Goal: Book appointment/travel/reservation

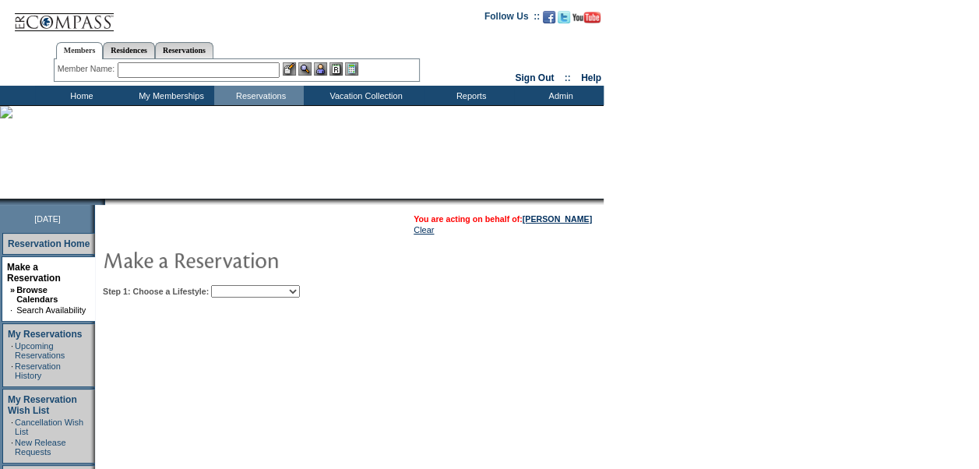
click at [300, 288] on select "Beach Leisure Metropolitan Mountain OIAL for Adventure OIAL for Couples OIAL fo…" at bounding box center [255, 291] width 89 height 12
select select "Metropolitan"
click at [237, 285] on select "Beach Leisure Metropolitan Mountain OIAL for Adventure OIAL for Couples OIAL fo…" at bounding box center [255, 291] width 89 height 12
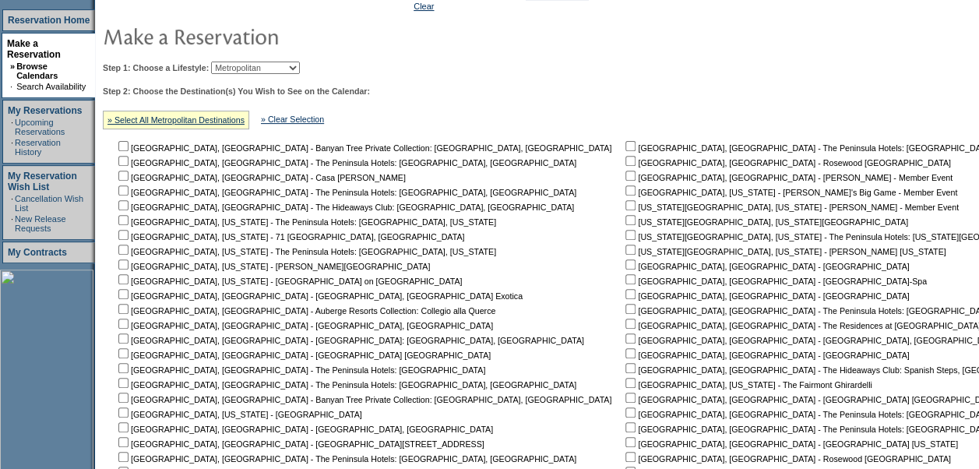
scroll to position [231, 0]
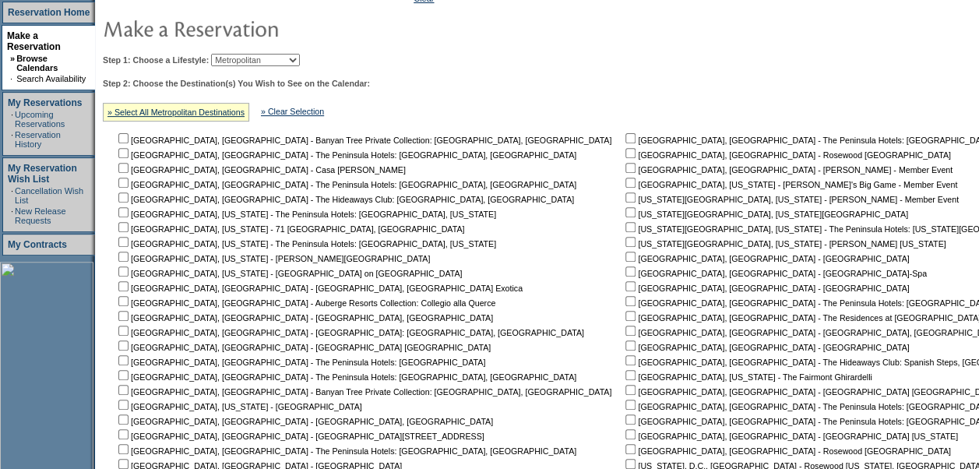
click at [625, 212] on input "checkbox" at bounding box center [630, 212] width 10 height 10
checkbox input "true"
click at [625, 244] on input "checkbox" at bounding box center [630, 242] width 10 height 10
checkbox input "true"
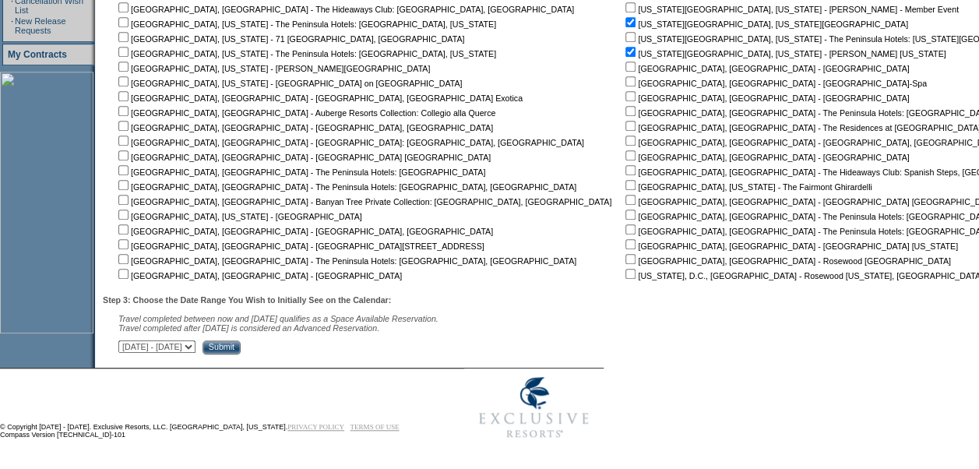
click at [241, 346] on input "Submit" at bounding box center [221, 347] width 38 height 14
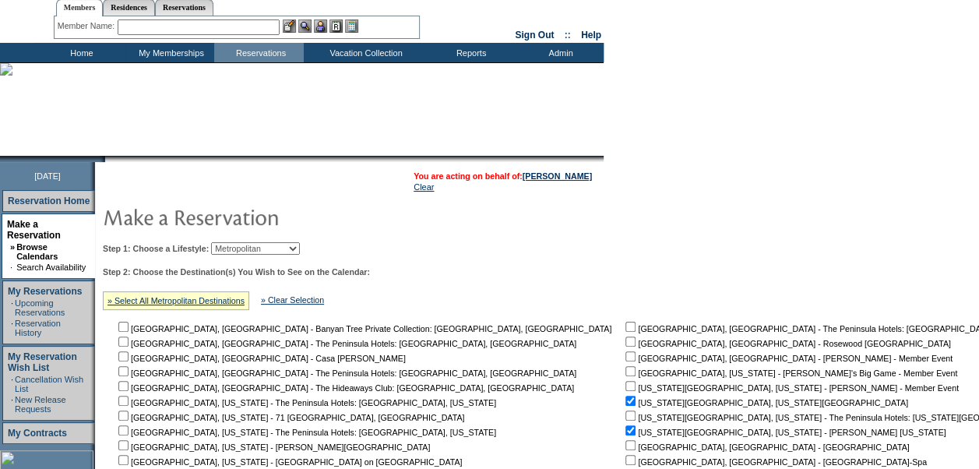
scroll to position [39, 0]
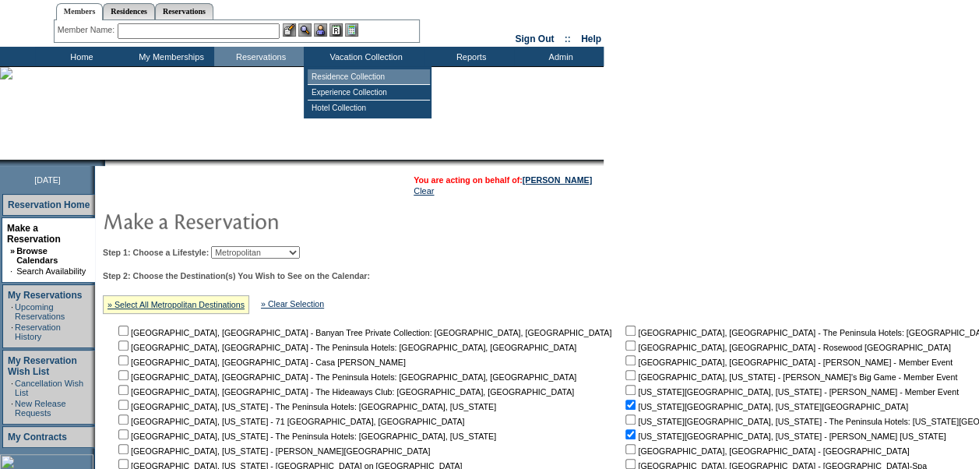
click at [347, 73] on td "Residence Collection" at bounding box center [369, 77] width 122 height 16
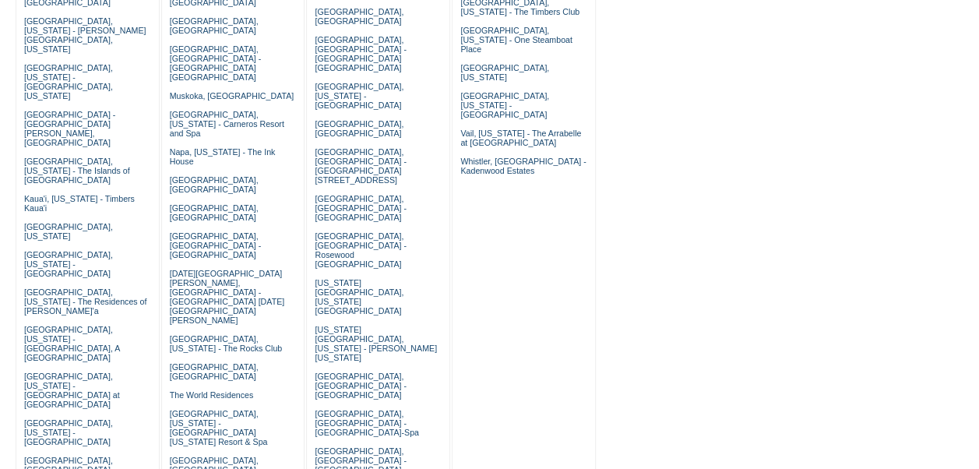
scroll to position [434, 0]
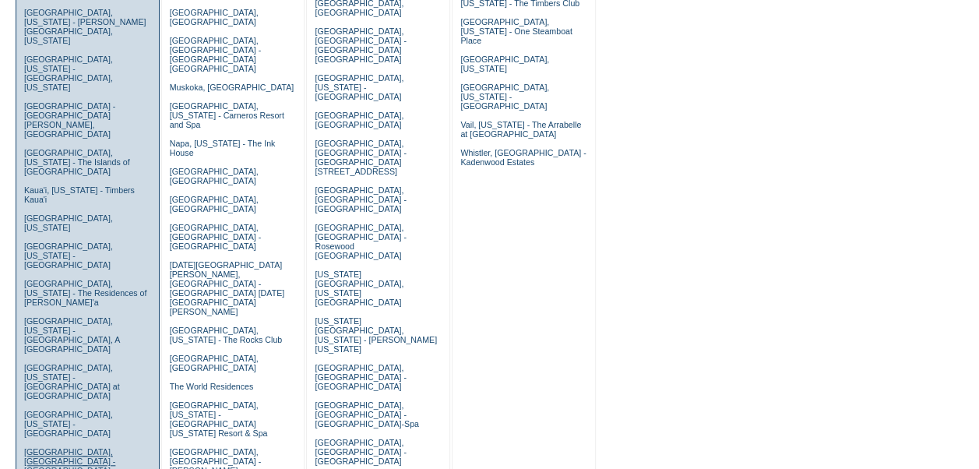
click at [47, 447] on link "[GEOGRAPHIC_DATA], [GEOGRAPHIC_DATA] - [GEOGRAPHIC_DATA]" at bounding box center [69, 461] width 91 height 28
